Goal: Complete application form

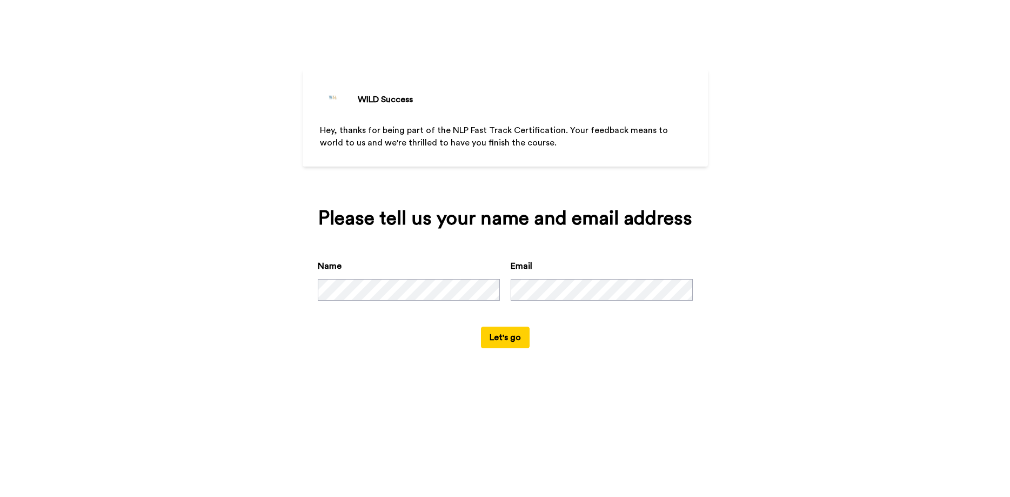
click at [497, 348] on button "Let's go" at bounding box center [505, 338] width 49 height 22
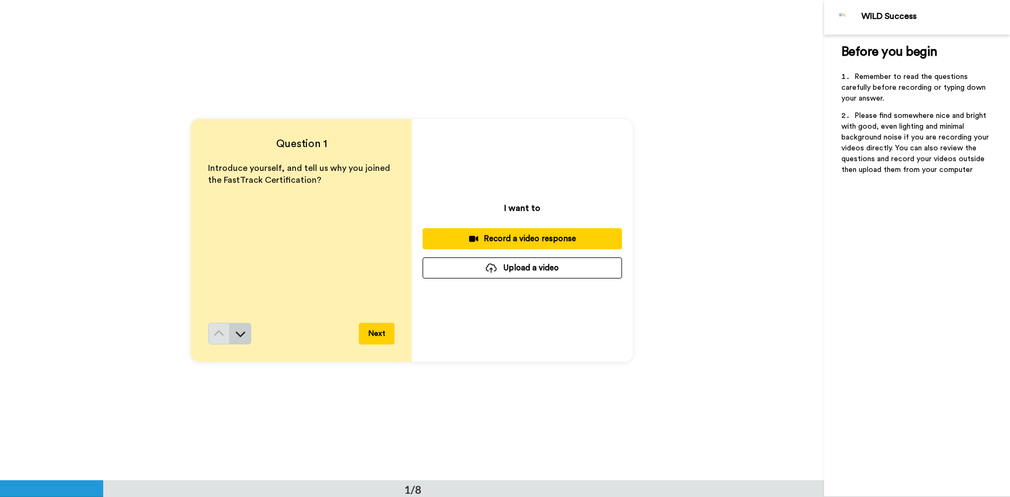
click at [238, 330] on icon at bounding box center [240, 333] width 11 height 11
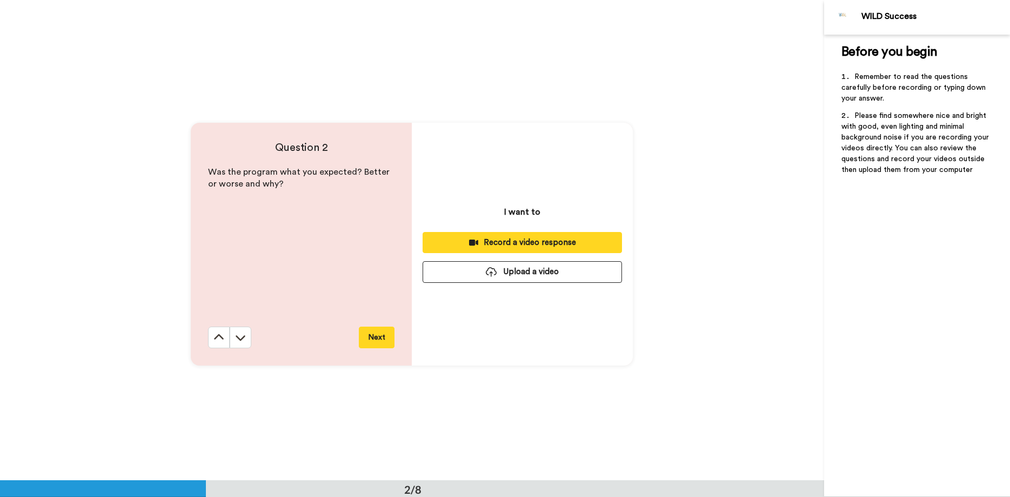
scroll to position [481, 0]
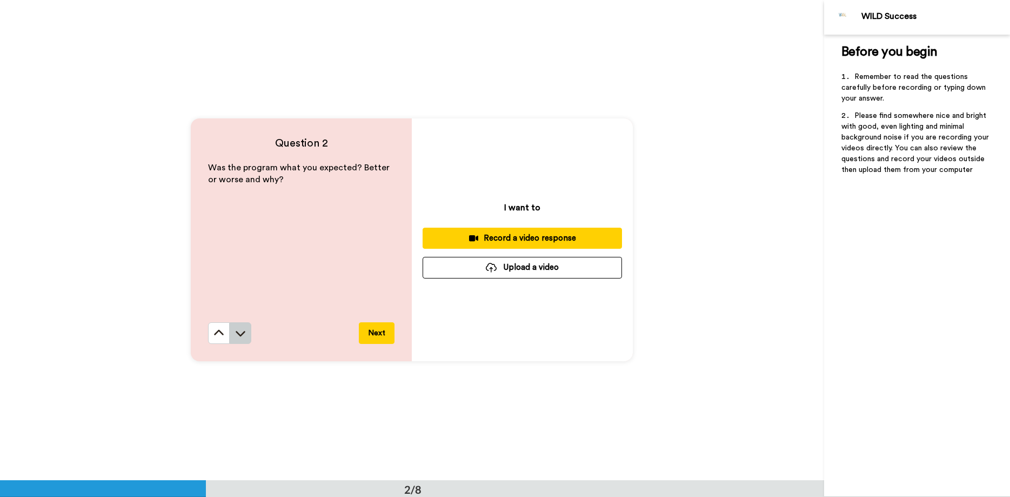
click at [236, 329] on icon at bounding box center [240, 333] width 11 height 11
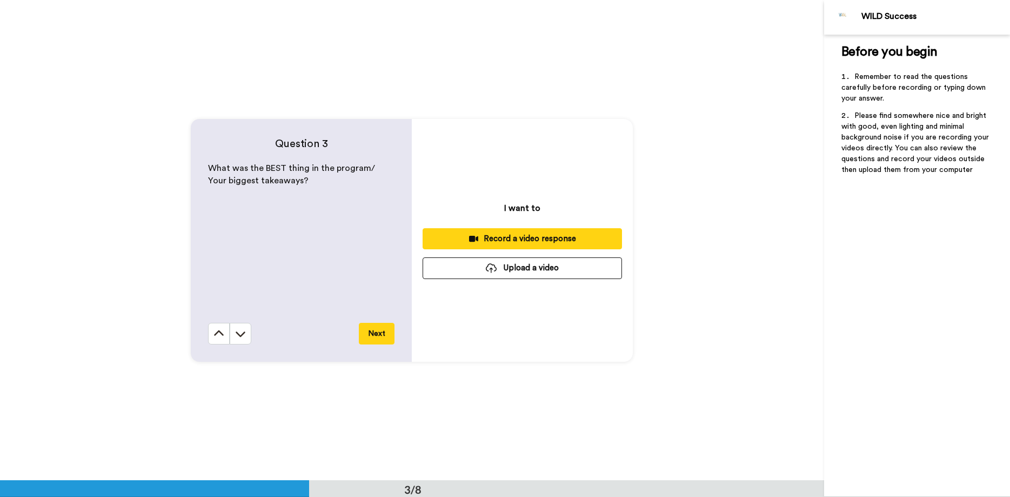
scroll to position [961, 0]
click at [241, 334] on icon at bounding box center [240, 333] width 11 height 11
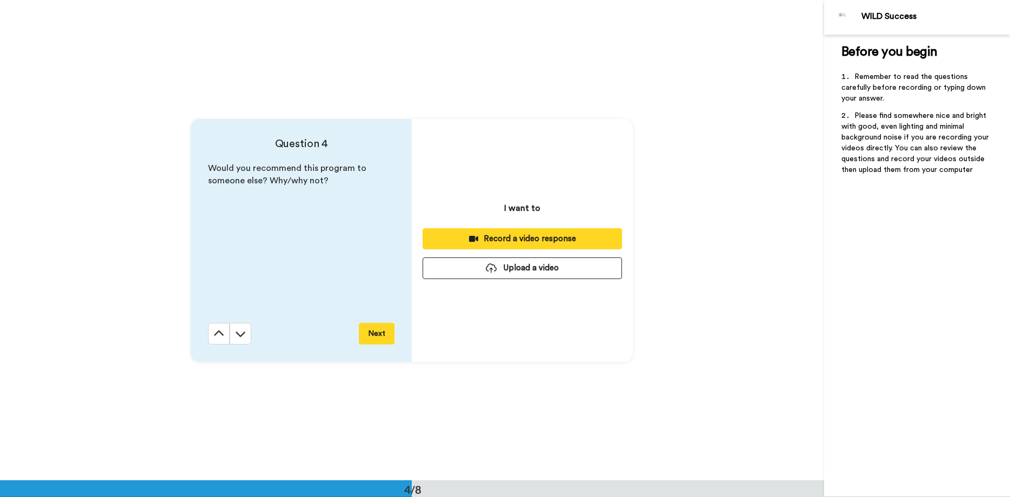
scroll to position [1441, 0]
click at [241, 334] on icon at bounding box center [240, 333] width 11 height 11
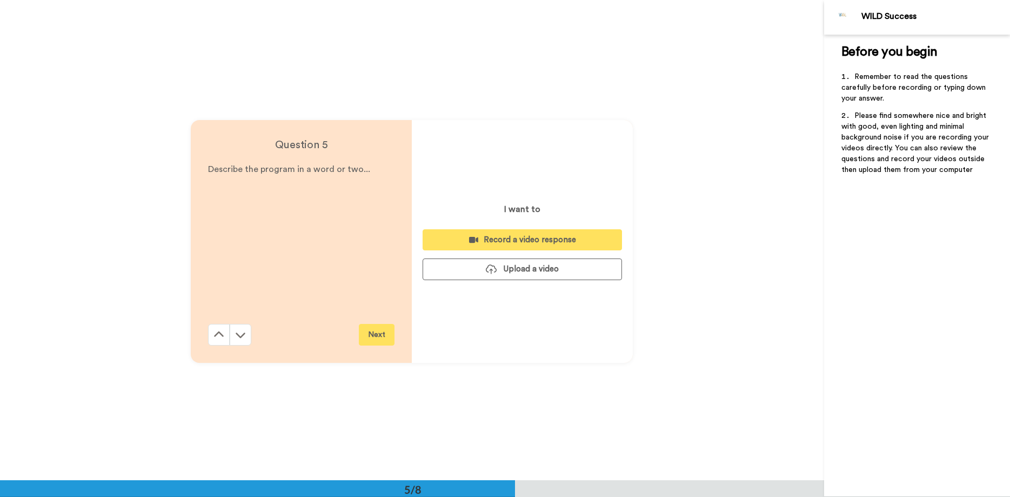
scroll to position [1921, 0]
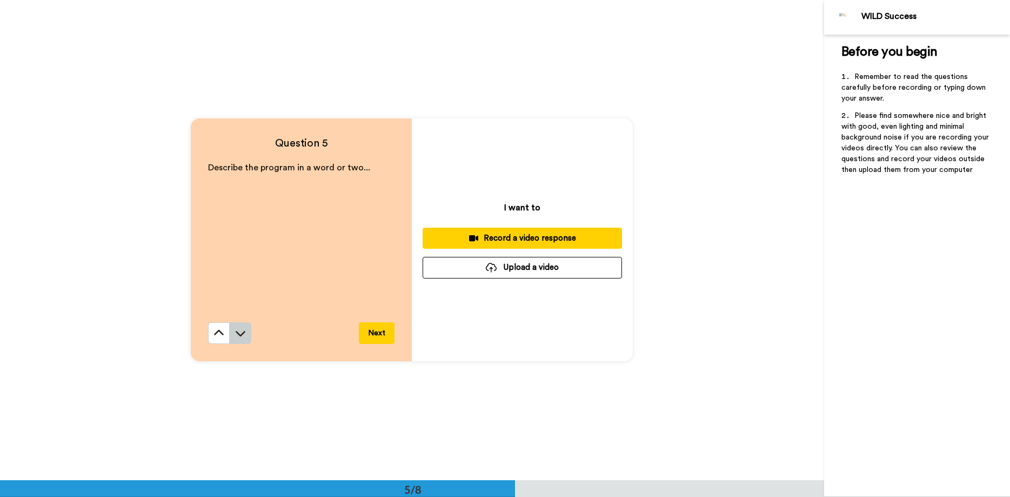
click at [245, 333] on icon at bounding box center [240, 333] width 11 height 11
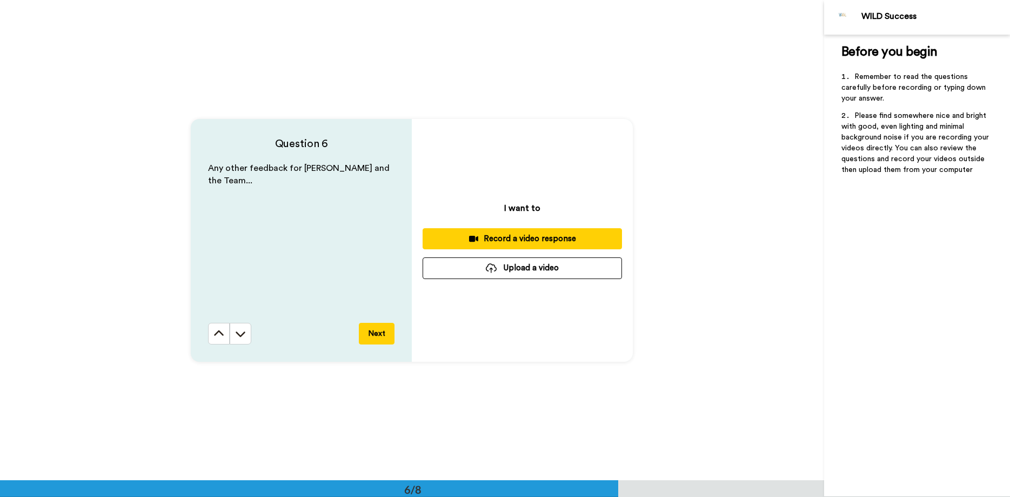
scroll to position [2401, 0]
click at [245, 333] on icon at bounding box center [240, 333] width 11 height 11
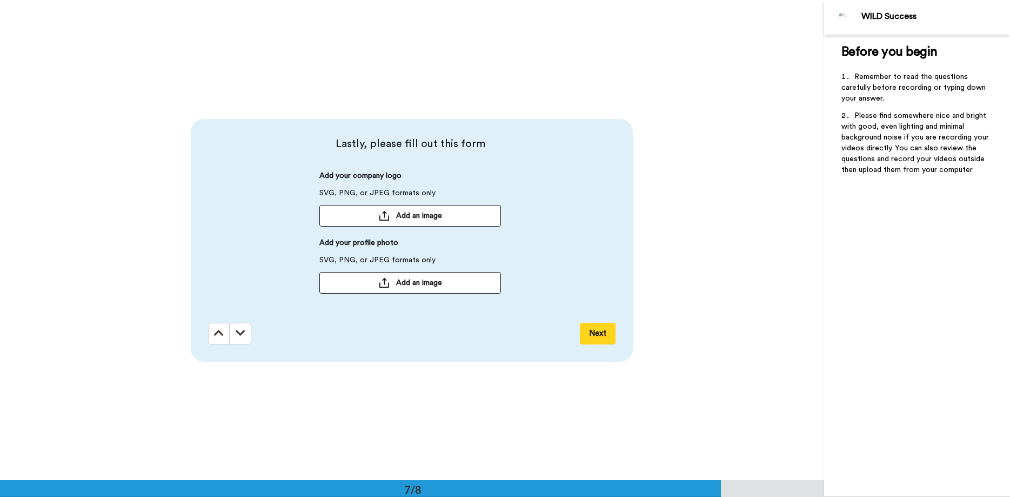
scroll to position [2881, 0]
click at [247, 336] on button at bounding box center [241, 333] width 22 height 22
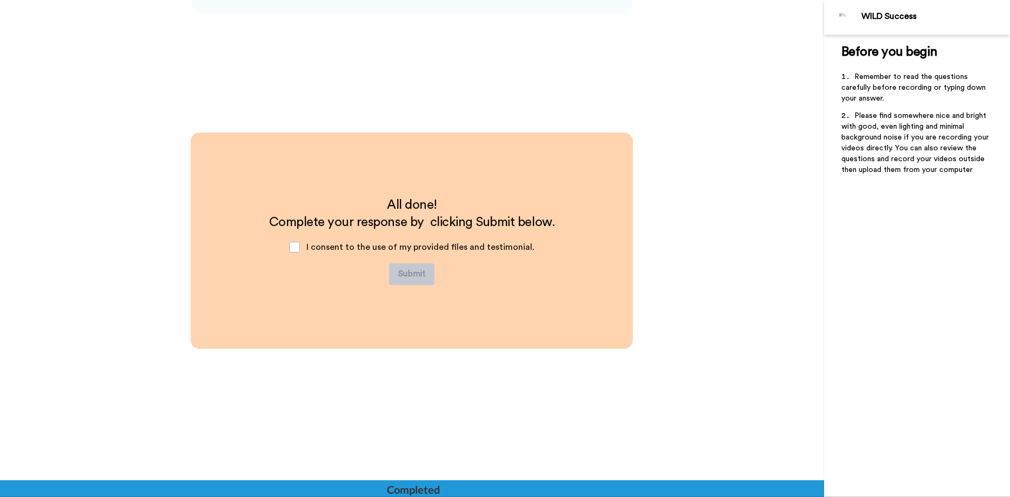
scroll to position [3229, 0]
click at [300, 244] on span at bounding box center [294, 246] width 11 height 11
click at [300, 245] on span at bounding box center [294, 246] width 11 height 11
click at [376, 296] on div "All done! Complete your response by clicking Submit below. I consent to the use…" at bounding box center [412, 240] width 442 height 216
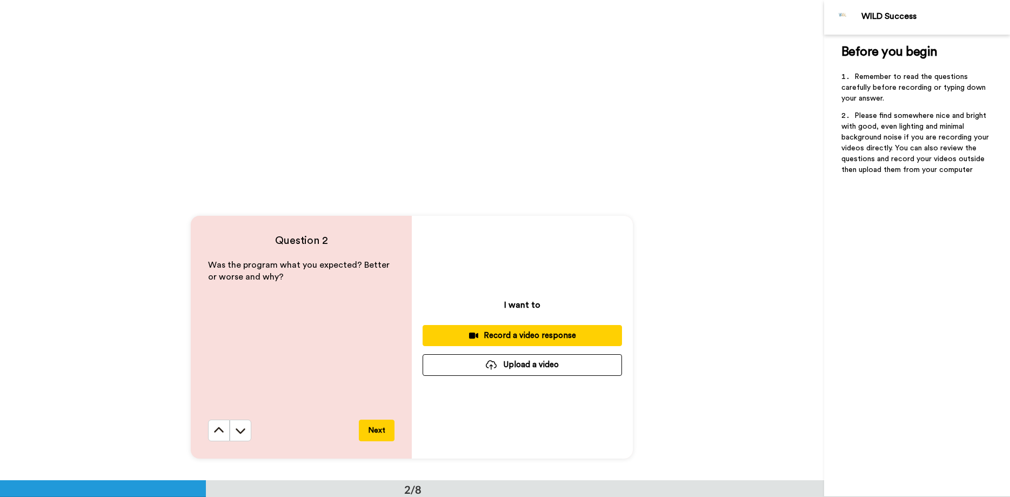
scroll to position [0, 0]
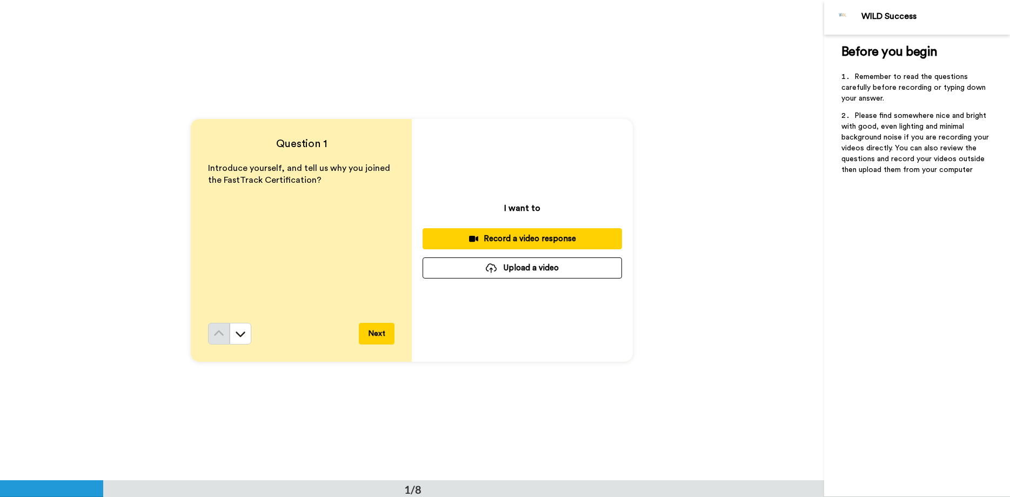
click at [540, 239] on div "Record a video response" at bounding box center [522, 238] width 182 height 11
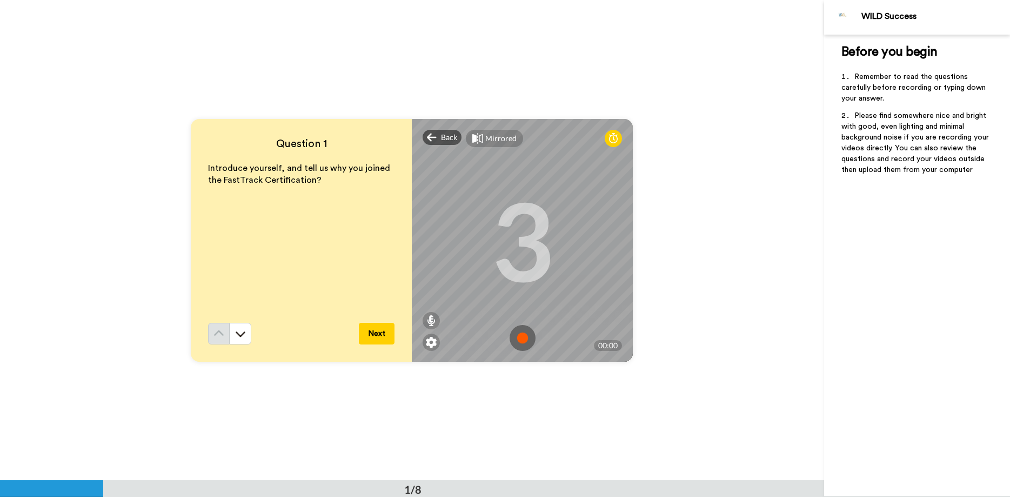
click at [521, 341] on img at bounding box center [523, 338] width 26 height 26
click at [529, 335] on img at bounding box center [523, 338] width 26 height 26
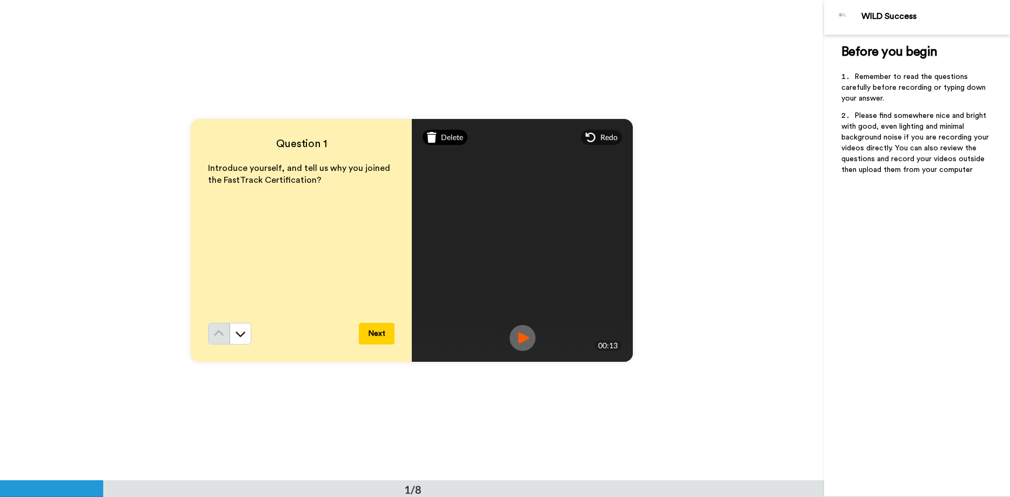
click at [445, 136] on span "Delete" at bounding box center [452, 137] width 22 height 11
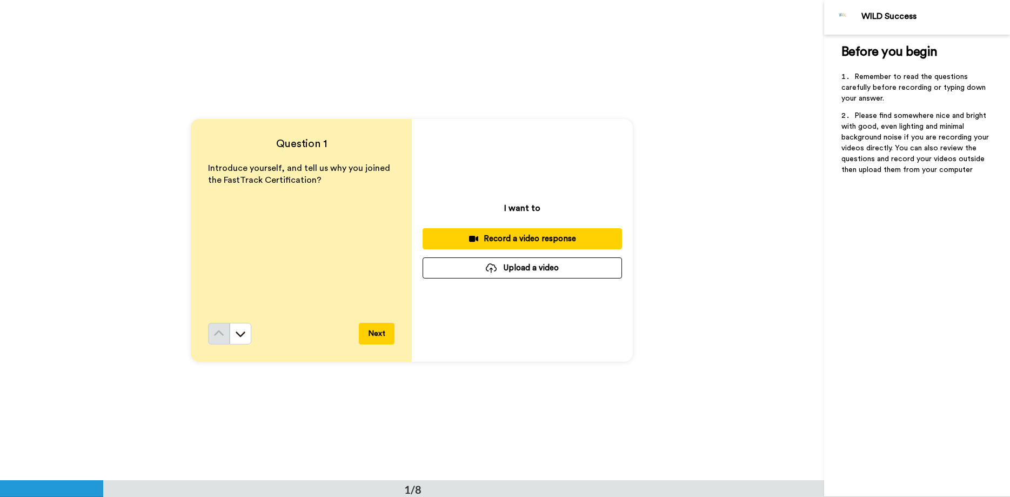
click at [528, 230] on button "Record a video response" at bounding box center [522, 238] width 199 height 21
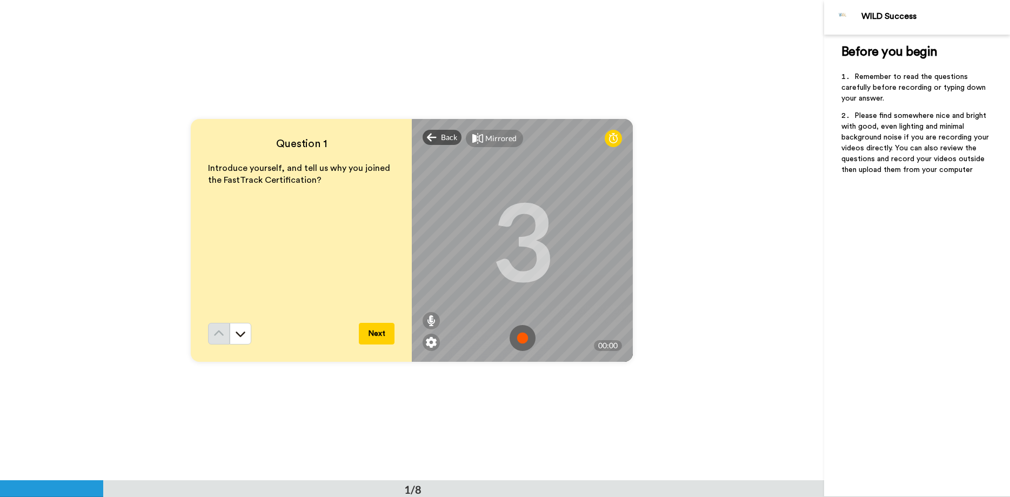
click at [523, 341] on img at bounding box center [523, 338] width 26 height 26
click at [525, 340] on img at bounding box center [523, 338] width 26 height 26
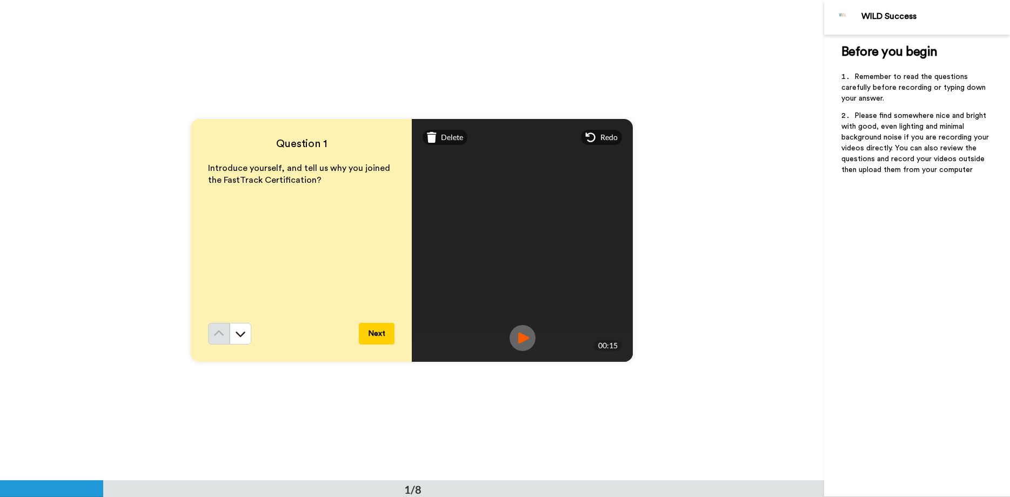
click at [375, 327] on button "Next" at bounding box center [377, 334] width 36 height 22
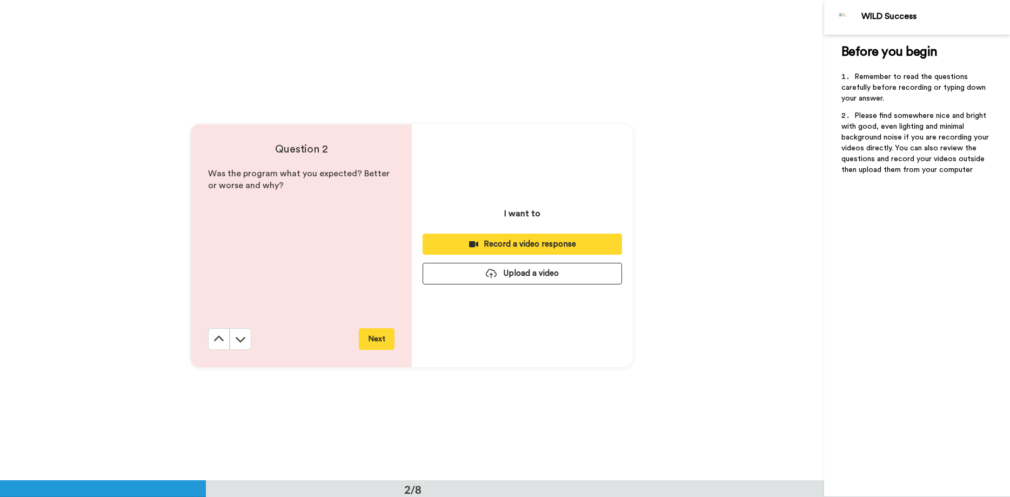
scroll to position [481, 0]
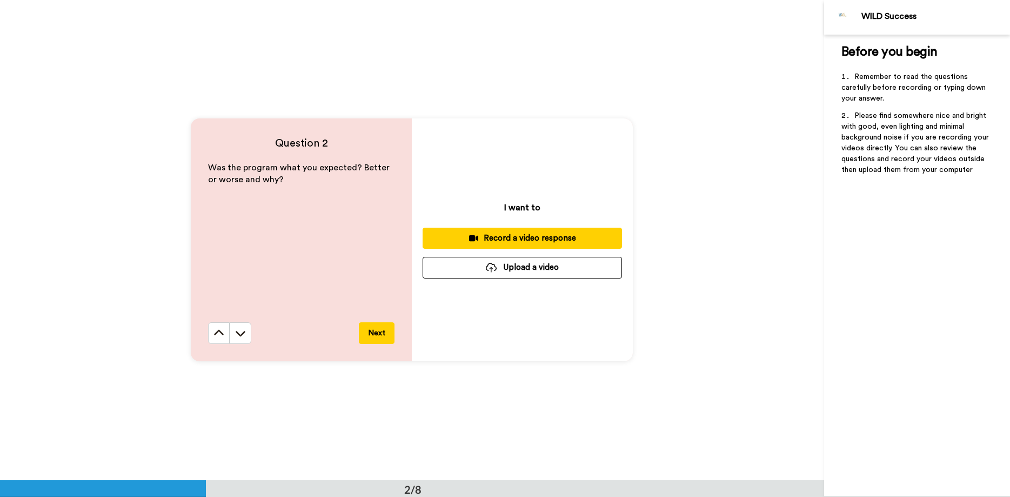
click at [551, 238] on div "Record a video response" at bounding box center [522, 237] width 182 height 11
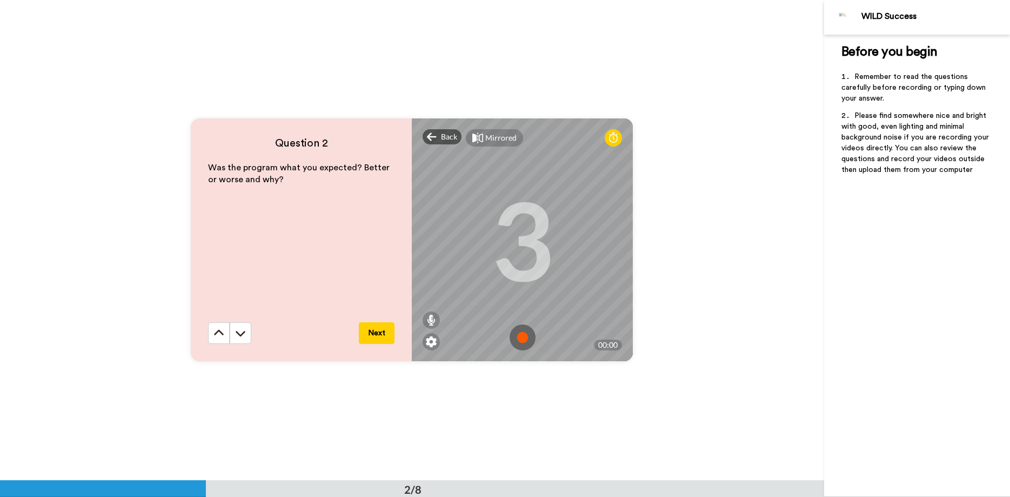
click at [523, 342] on img at bounding box center [523, 337] width 26 height 26
click at [529, 344] on img at bounding box center [523, 337] width 26 height 26
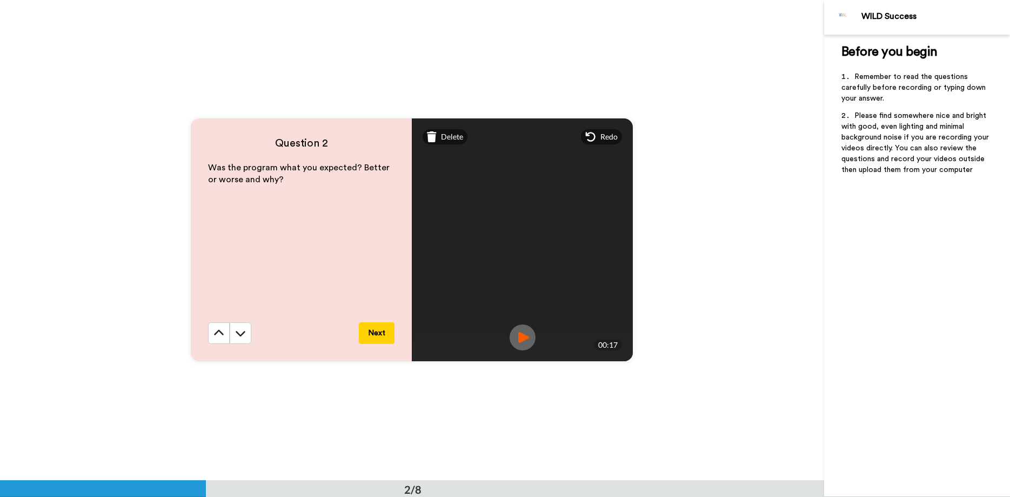
click at [381, 335] on button "Next" at bounding box center [377, 333] width 36 height 22
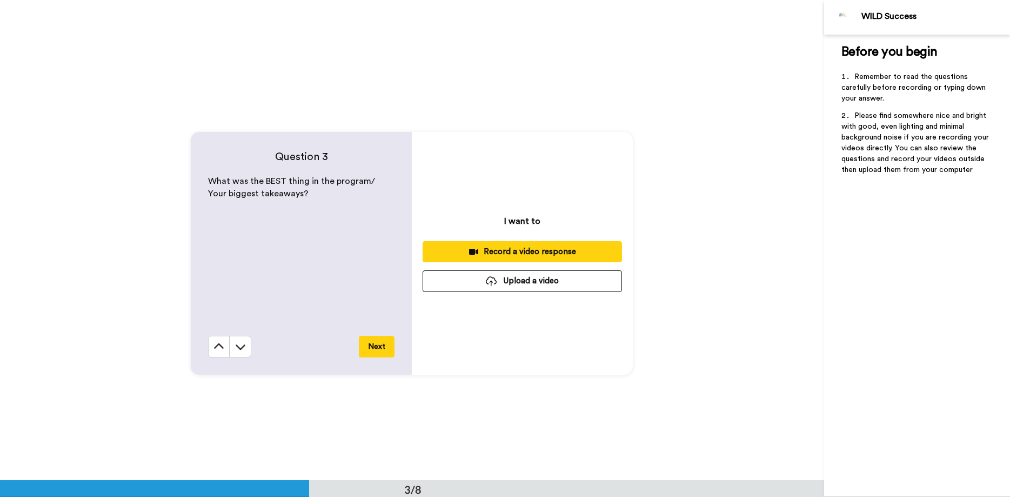
scroll to position [961, 0]
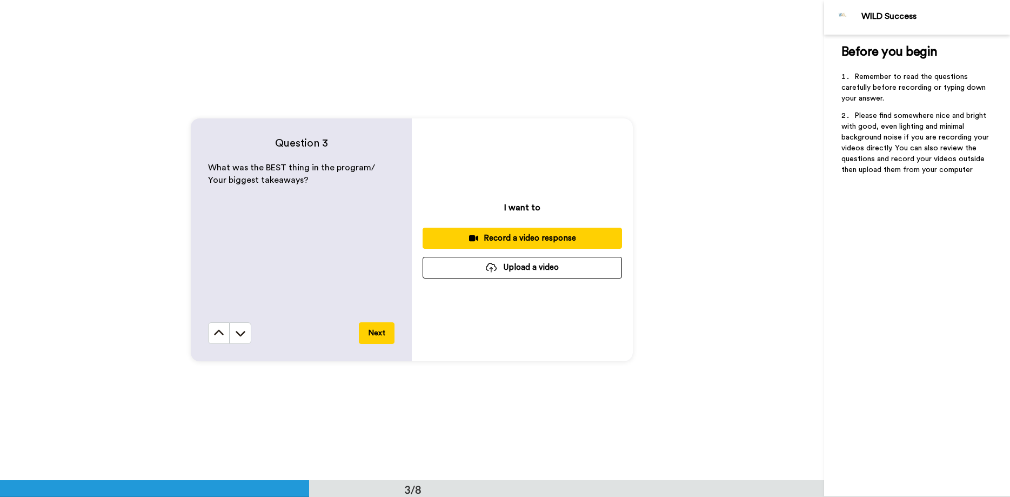
click at [543, 240] on div "Record a video response" at bounding box center [522, 237] width 182 height 11
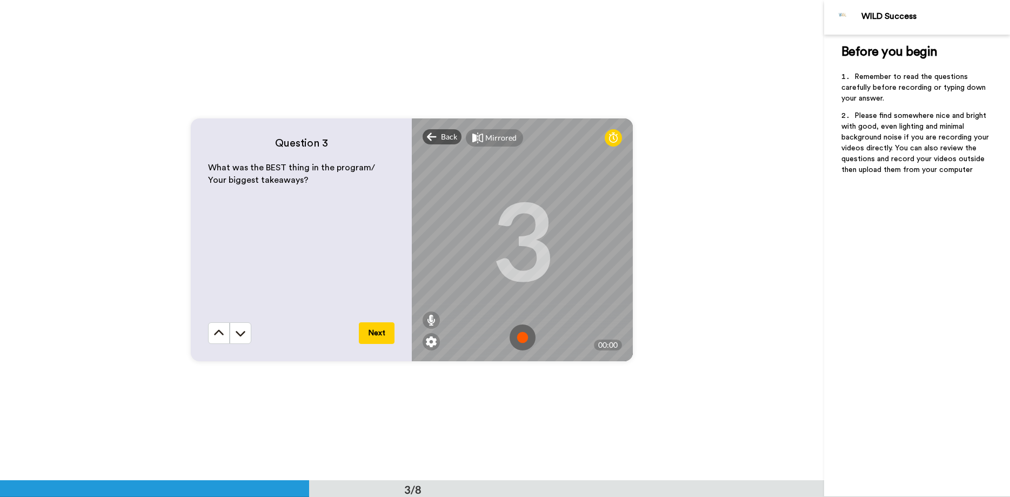
click at [522, 338] on img at bounding box center [523, 337] width 26 height 26
click at [519, 339] on img at bounding box center [523, 337] width 26 height 26
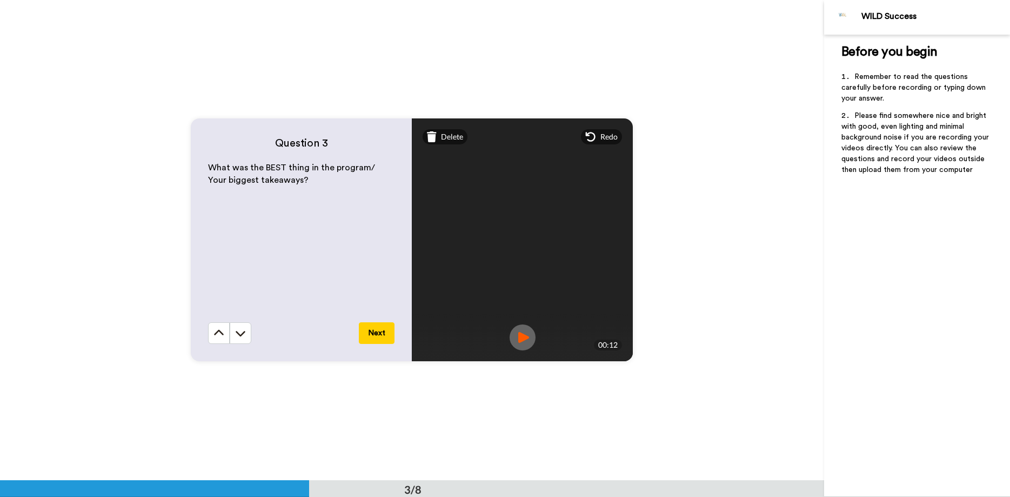
click at [380, 337] on button "Next" at bounding box center [377, 333] width 36 height 22
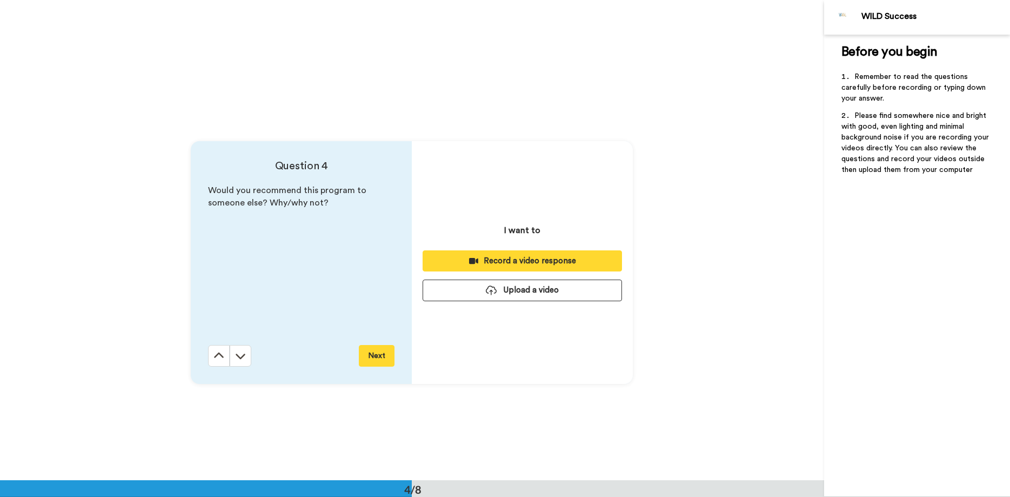
scroll to position [1441, 0]
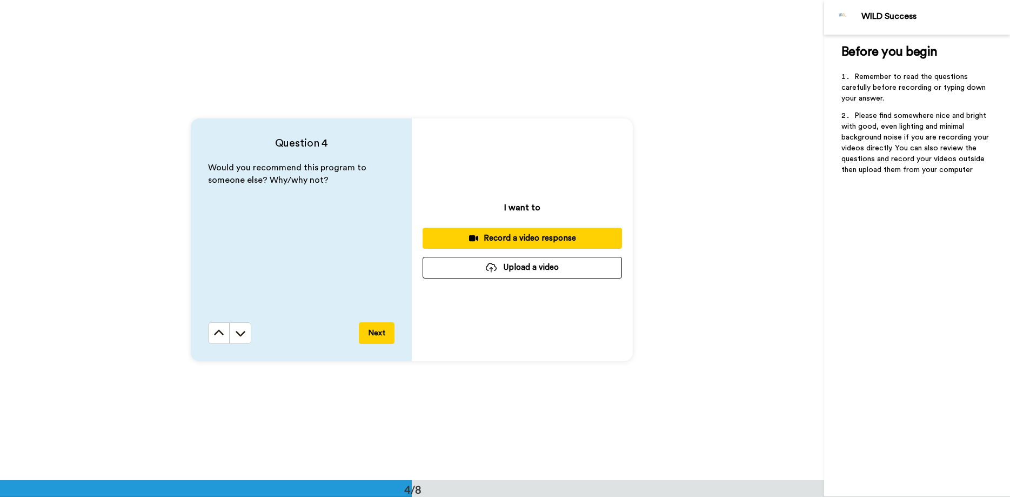
click at [573, 237] on div "Record a video response" at bounding box center [522, 237] width 182 height 11
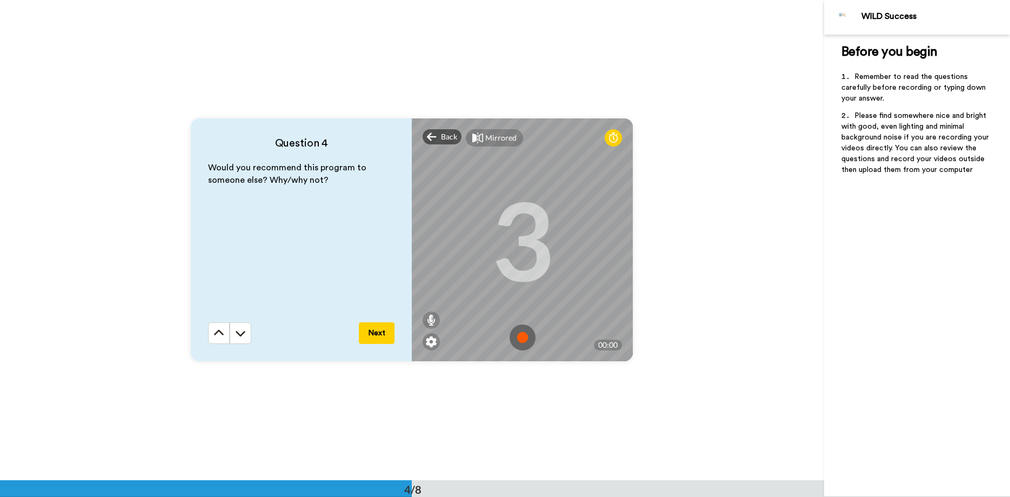
click at [519, 329] on img at bounding box center [523, 337] width 26 height 26
click at [516, 336] on img at bounding box center [523, 337] width 26 height 26
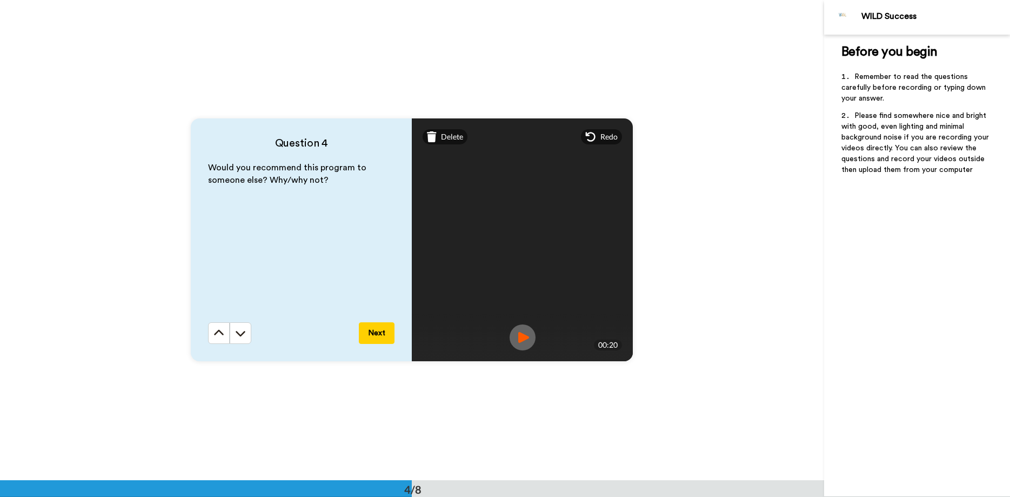
click at [384, 337] on button "Next" at bounding box center [377, 333] width 36 height 22
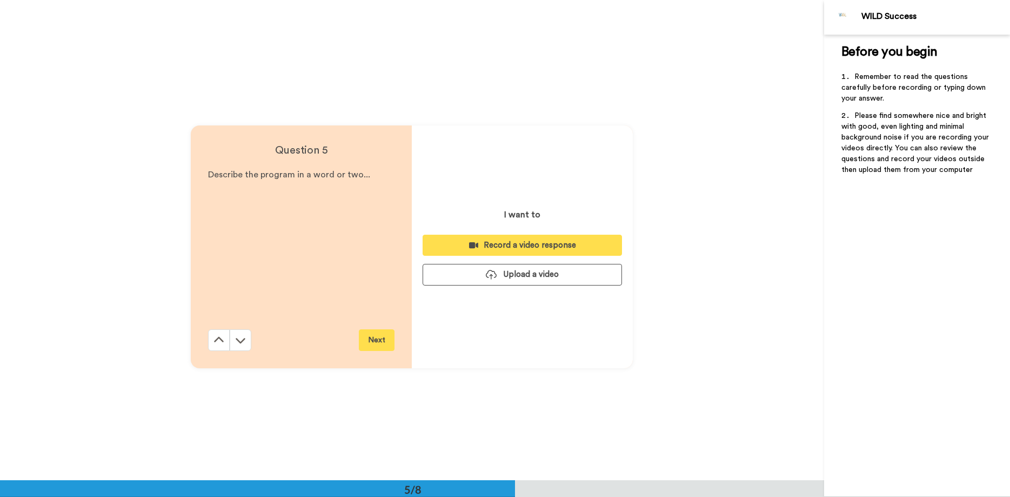
scroll to position [1921, 0]
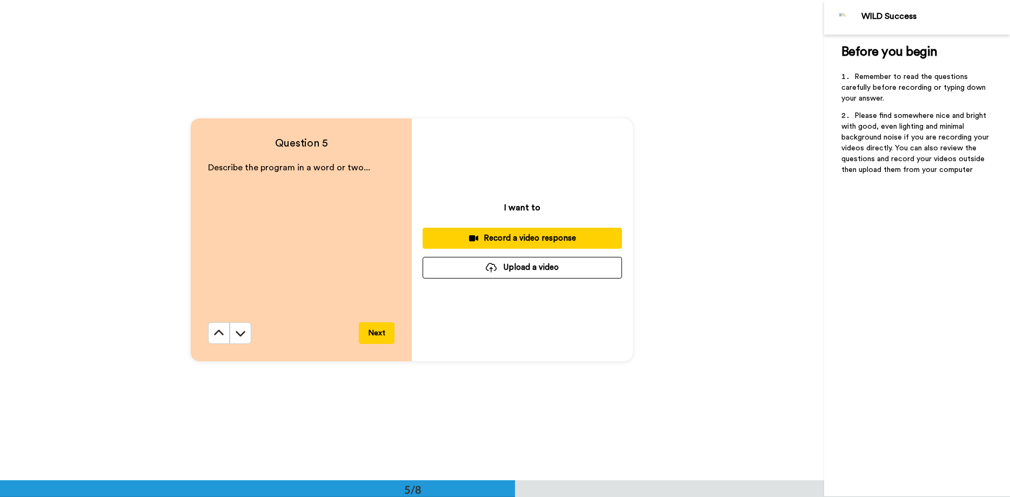
click at [522, 233] on div "Record a video response" at bounding box center [522, 237] width 182 height 11
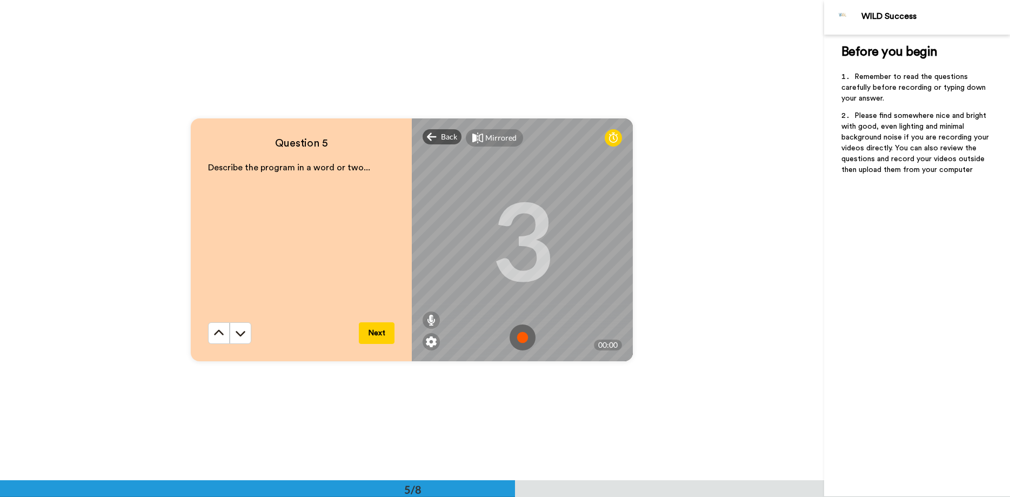
click at [517, 338] on img at bounding box center [523, 337] width 26 height 26
click at [520, 336] on img at bounding box center [523, 337] width 26 height 26
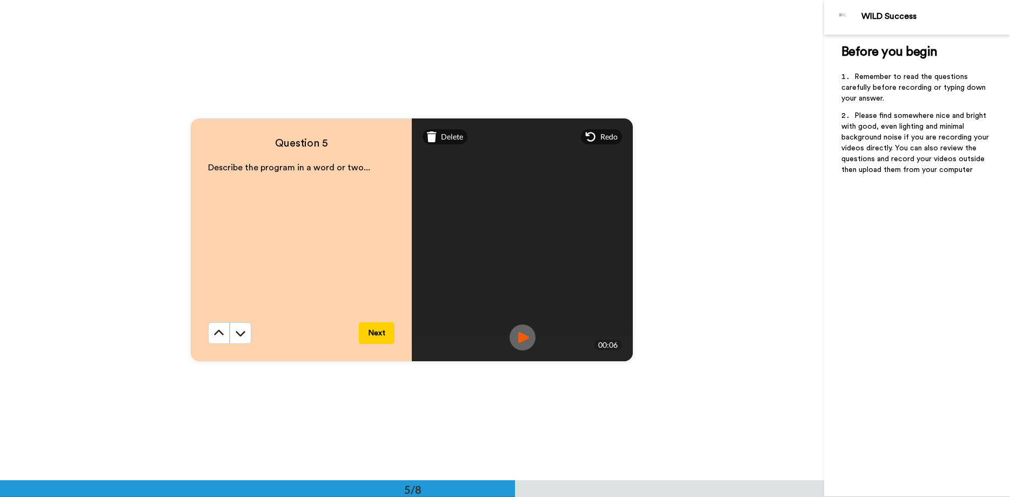
click at [378, 332] on button "Next" at bounding box center [377, 333] width 36 height 22
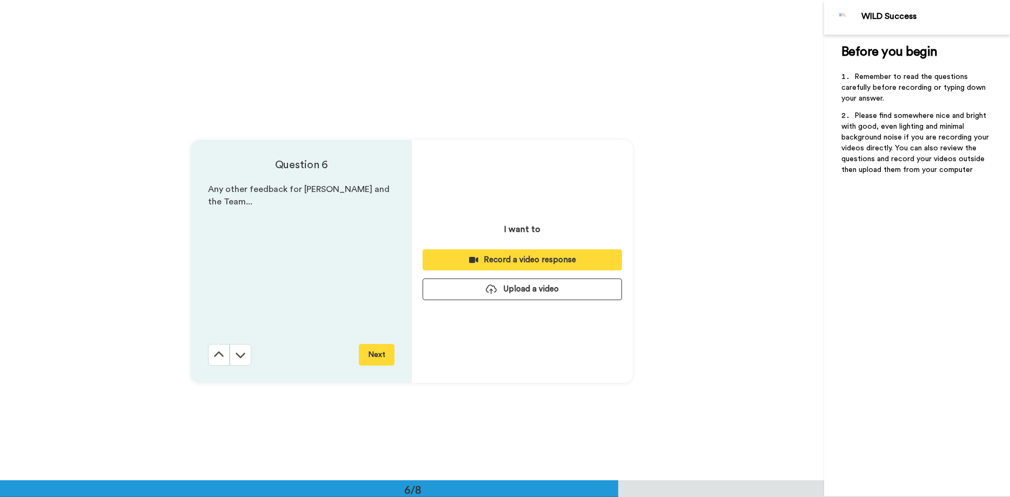
scroll to position [2401, 0]
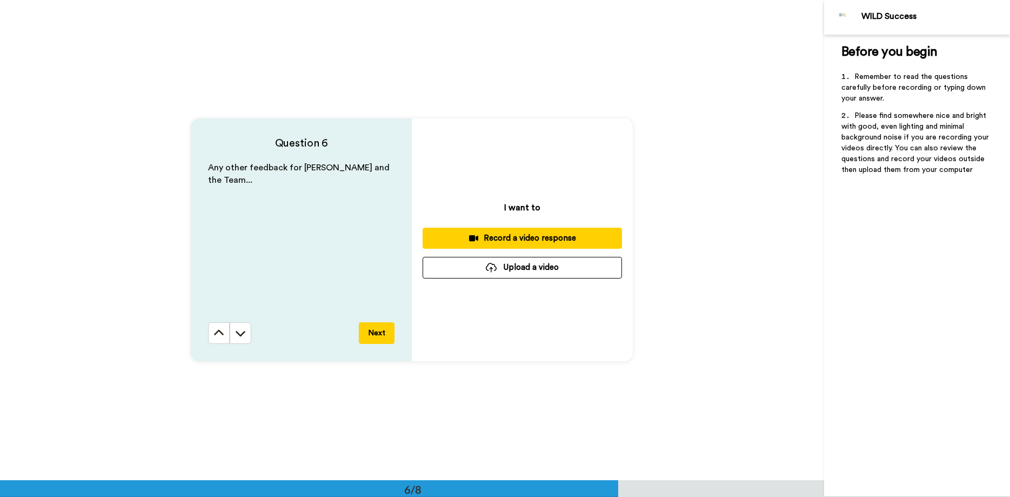
click at [521, 237] on div "Record a video response" at bounding box center [522, 237] width 182 height 11
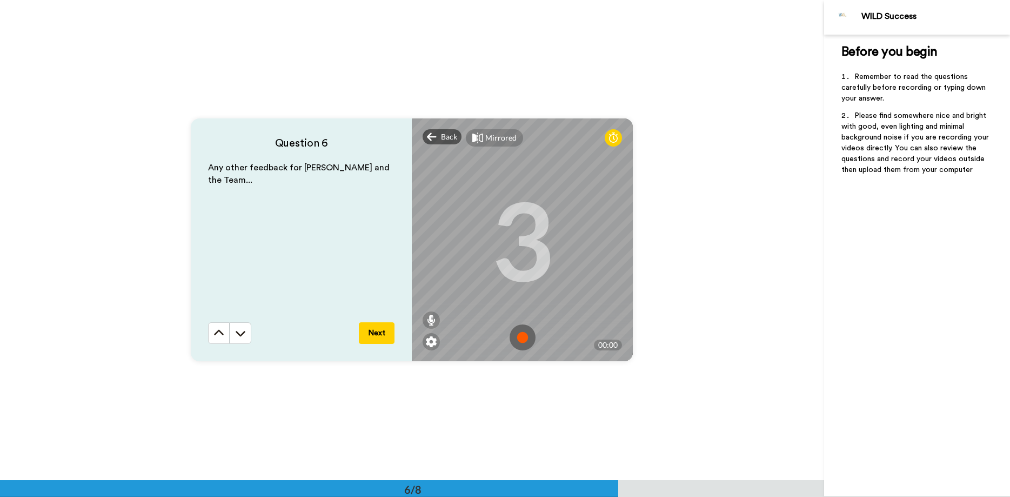
click at [521, 332] on img at bounding box center [523, 337] width 26 height 26
click at [516, 331] on img at bounding box center [523, 337] width 26 height 26
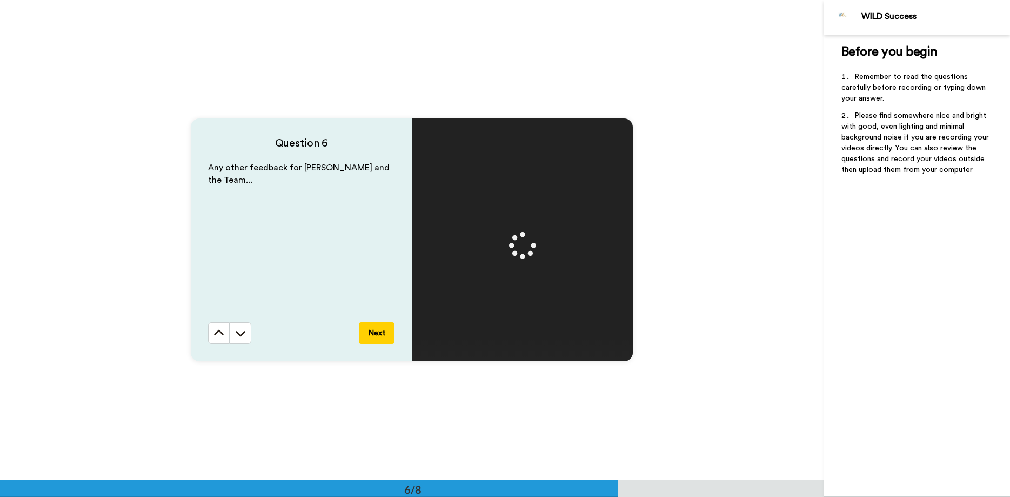
click at [380, 331] on button "Next" at bounding box center [377, 333] width 36 height 22
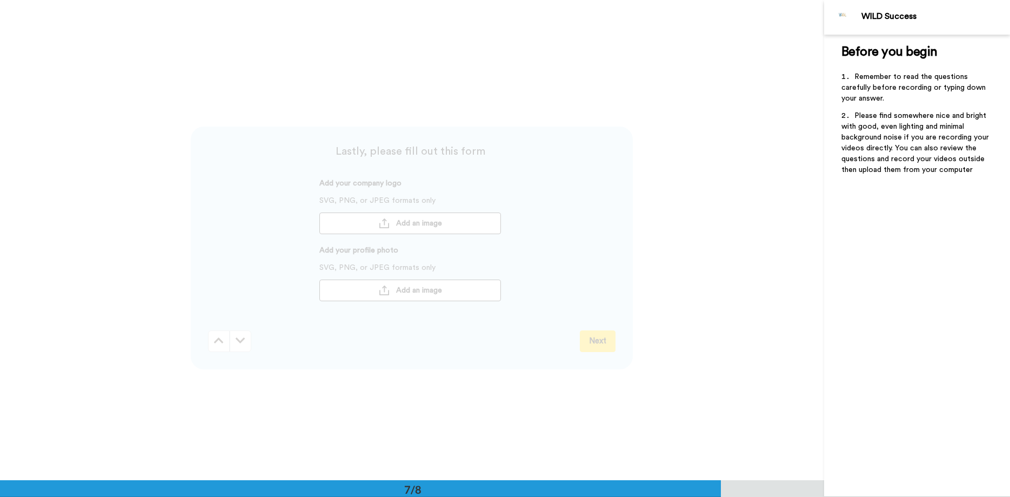
scroll to position [2881, 0]
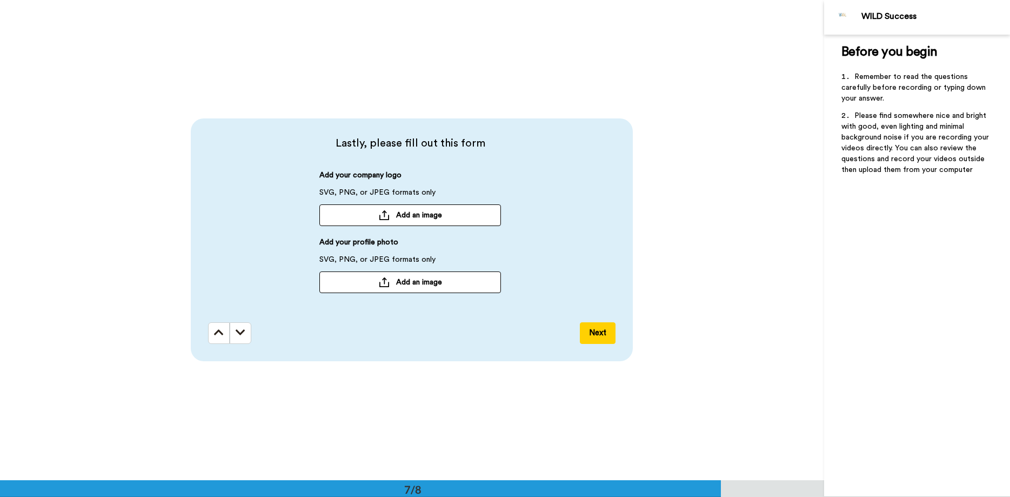
click at [611, 328] on button "Next" at bounding box center [598, 333] width 36 height 22
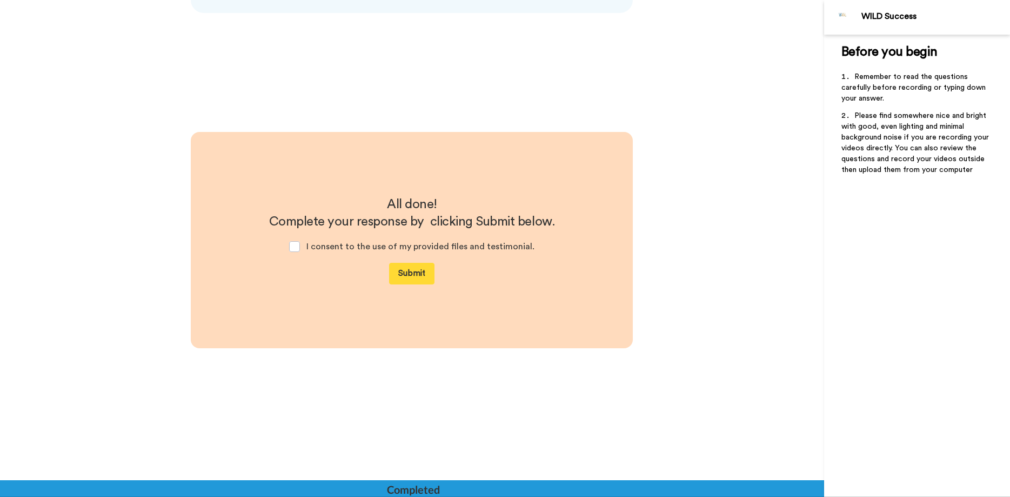
scroll to position [3229, 0]
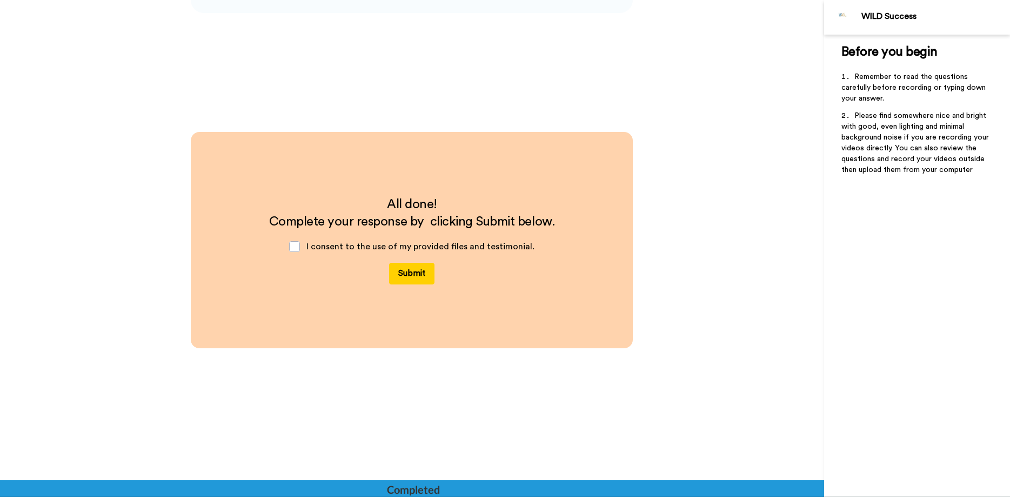
click at [411, 271] on button "Submit" at bounding box center [411, 274] width 45 height 22
